Goal: Use online tool/utility: Use online tool/utility

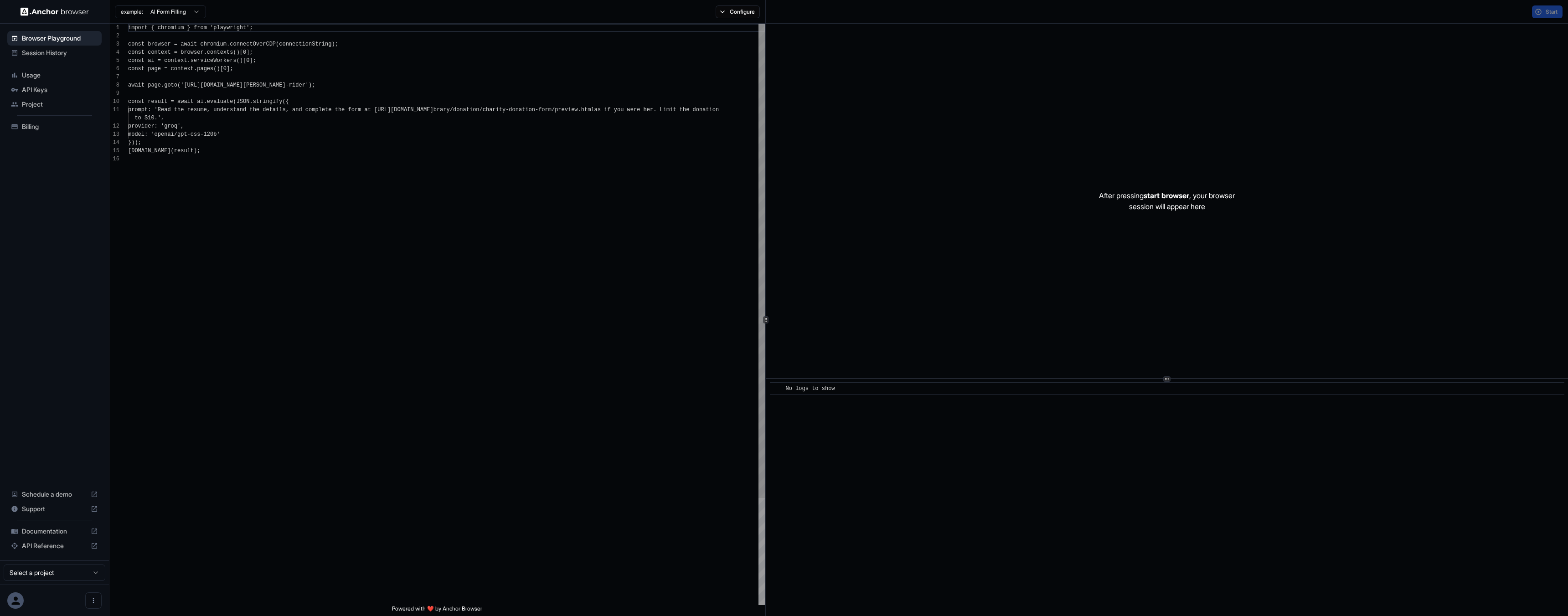
scroll to position [82, 0]
click at [744, 4] on div "example: AI Form Filling Configure" at bounding box center [438, 12] width 656 height 24
click at [743, 13] on button "Configure" at bounding box center [738, 12] width 44 height 13
click at [852, 70] on html "Browser Playground Session History Usage API Keys Project Billing Schedule a de…" at bounding box center [784, 308] width 1568 height 616
click at [705, 124] on div "import { chromium } from 'playwright' ; const browser = await chromium . connec…" at bounding box center [447, 380] width 637 height 713
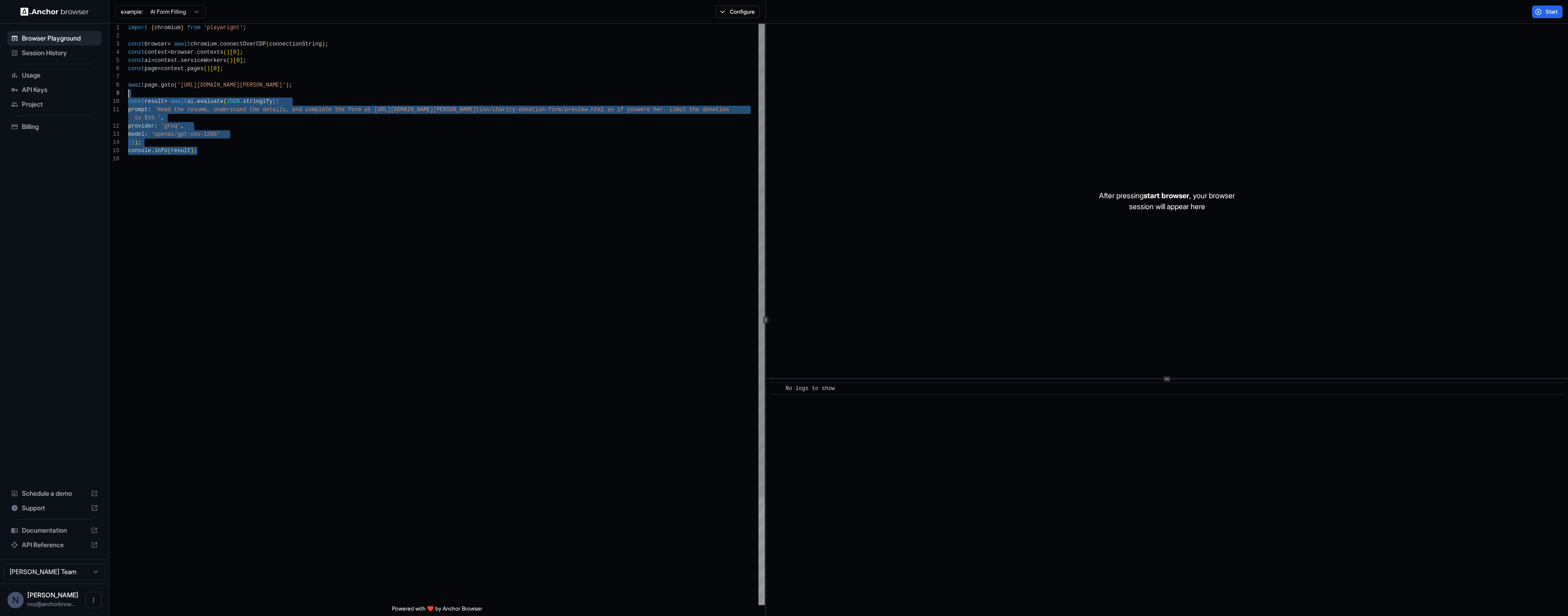
scroll to position [65, 0]
drag, startPoint x: 220, startPoint y: 154, endPoint x: 216, endPoint y: 93, distance: 61.1
click at [216, 93] on div "import { chromium } from 'playwright' ; const browser = await chromium . connec…" at bounding box center [447, 380] width 637 height 713
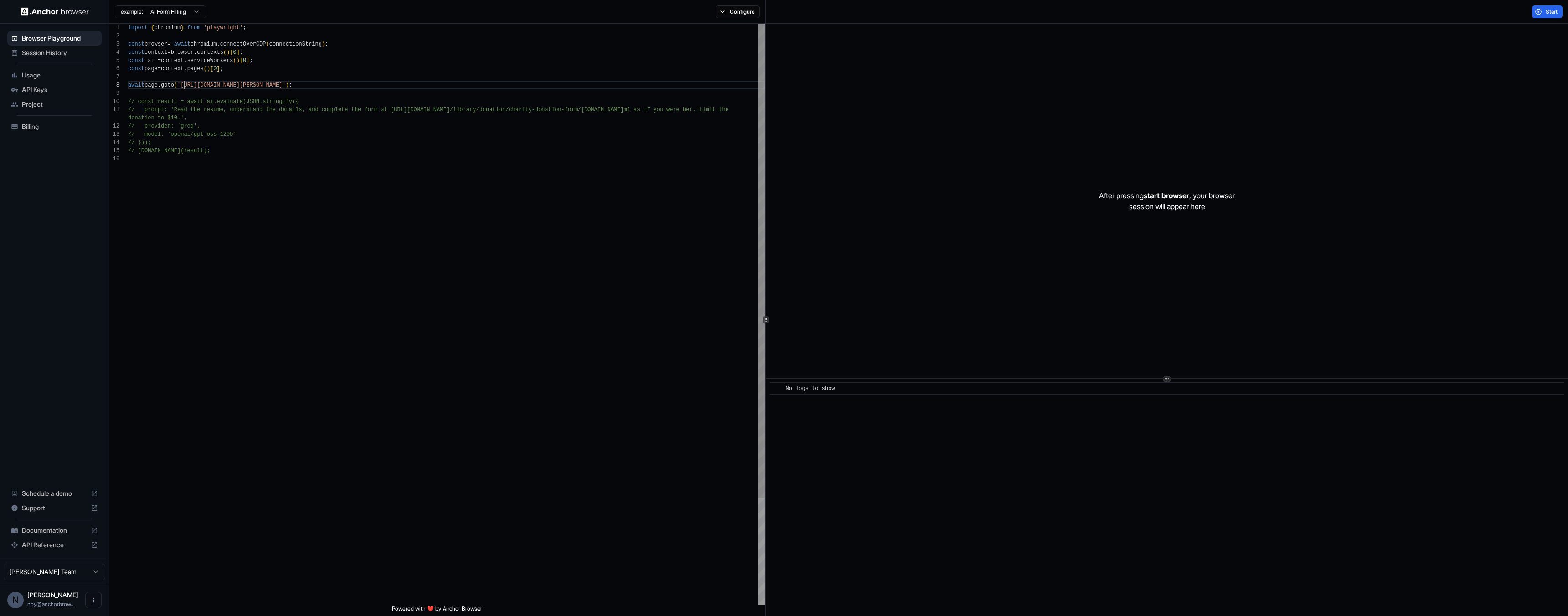
scroll to position [58, 0]
drag, startPoint x: 184, startPoint y: 85, endPoint x: 314, endPoint y: 87, distance: 130.0
click at [314, 87] on div "import { chromium } from 'playwright' ; const browser = await chromium . connec…" at bounding box center [447, 380] width 637 height 713
type textarea "**********"
click at [1539, 13] on button "Start" at bounding box center [1547, 12] width 30 height 13
